Goal: Task Accomplishment & Management: Manage account settings

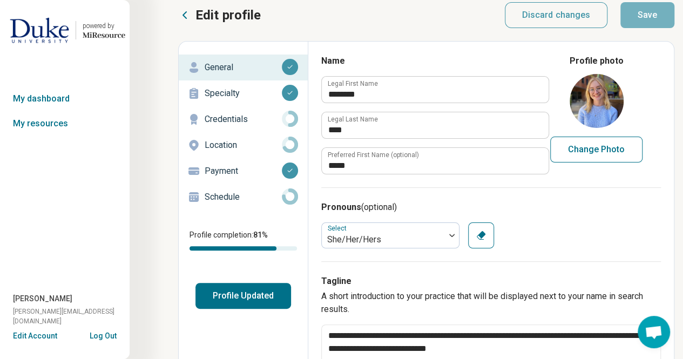
scroll to position [10, 0]
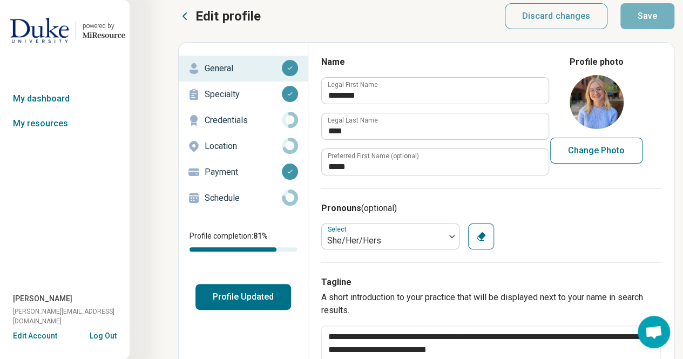
click at [229, 199] on p "Schedule" at bounding box center [243, 198] width 77 height 13
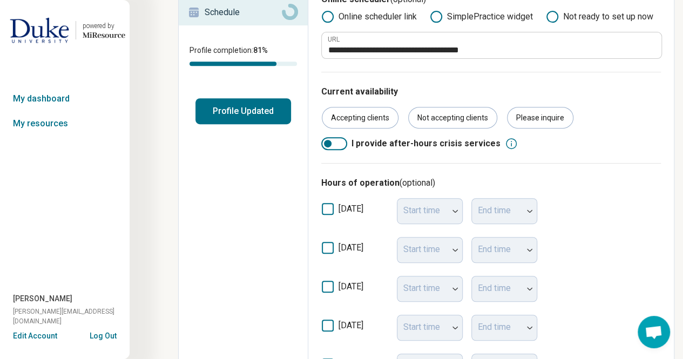
scroll to position [196, 0]
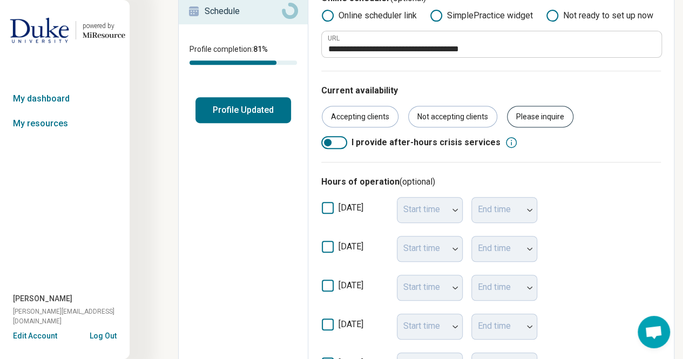
click at [526, 117] on div "Please inquire" at bounding box center [540, 117] width 66 height 22
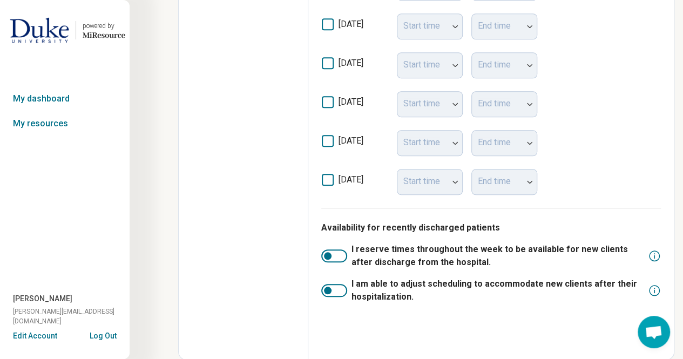
scroll to position [0, 0]
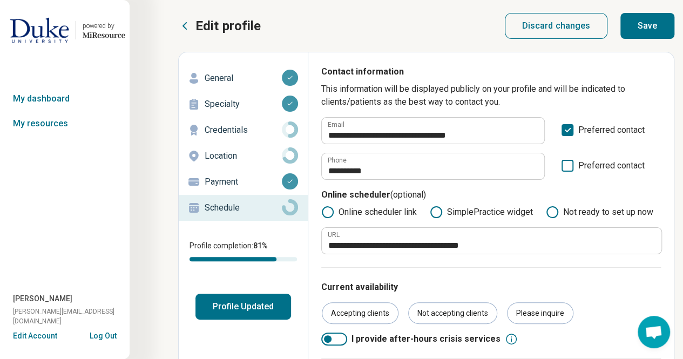
click at [657, 22] on button "Save" at bounding box center [647, 26] width 54 height 26
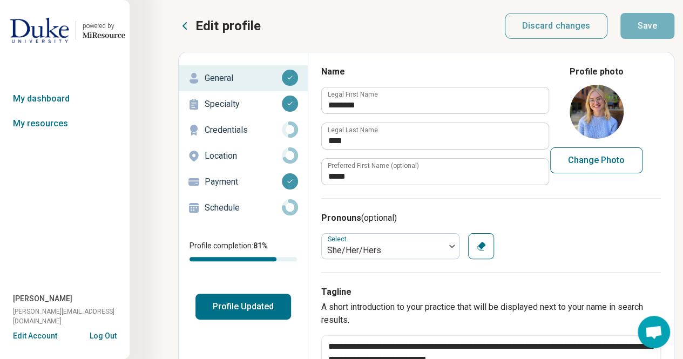
click at [212, 196] on link "Schedule" at bounding box center [243, 208] width 129 height 26
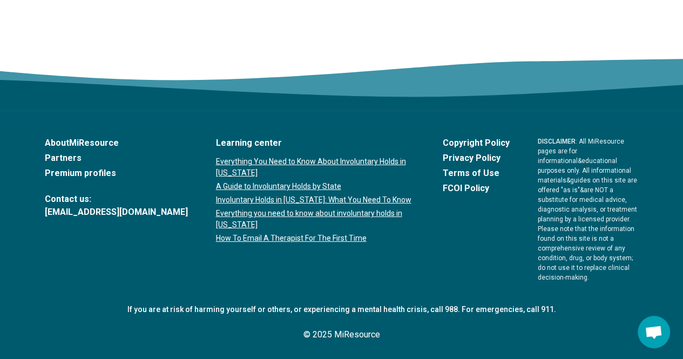
scroll to position [1904, 0]
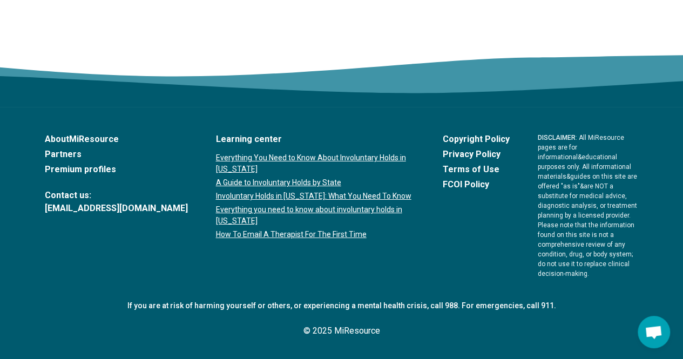
click at [134, 215] on link "support@miresource.com" at bounding box center [116, 208] width 143 height 13
click at [316, 329] on p "© 2025 MiResource" at bounding box center [342, 330] width 594 height 13
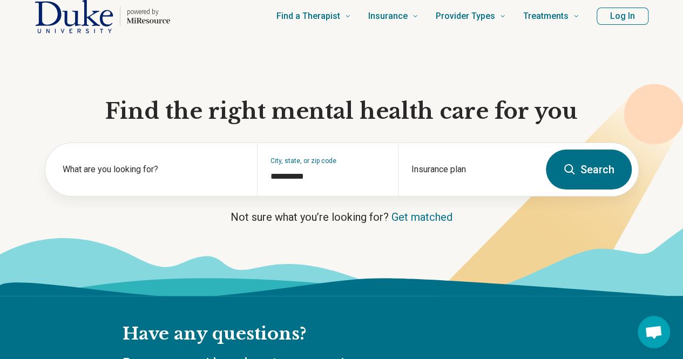
scroll to position [0, 0]
